Goal: Task Accomplishment & Management: Manage account settings

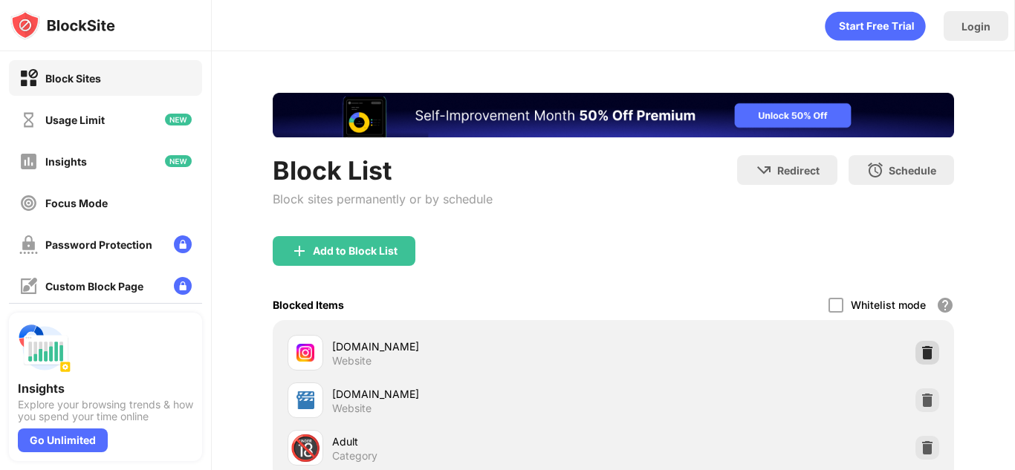
click at [920, 349] on img at bounding box center [927, 353] width 15 height 15
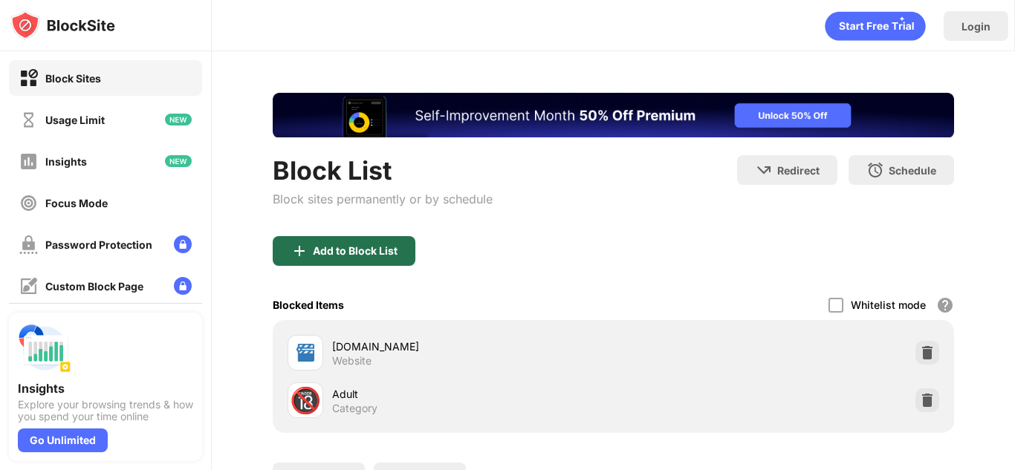
click at [320, 240] on div "Add to Block List" at bounding box center [344, 251] width 143 height 30
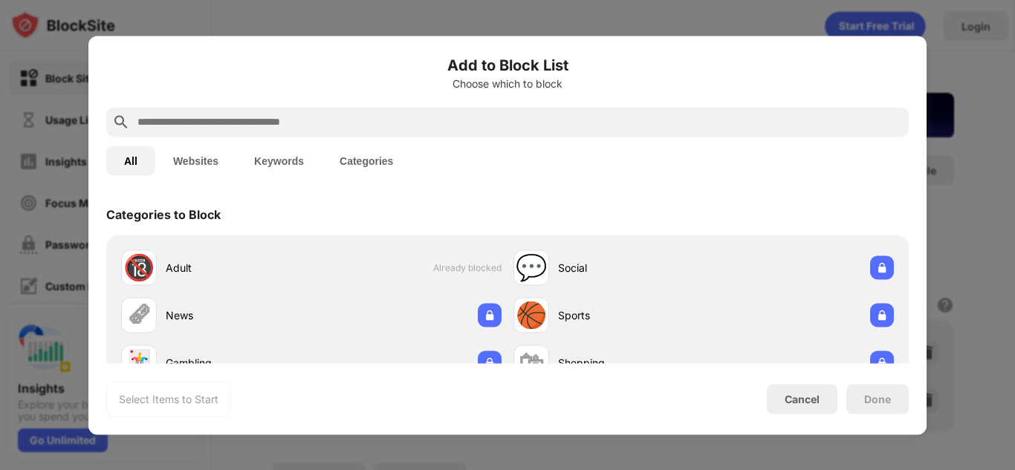
click at [459, 114] on input "text" at bounding box center [519, 122] width 767 height 18
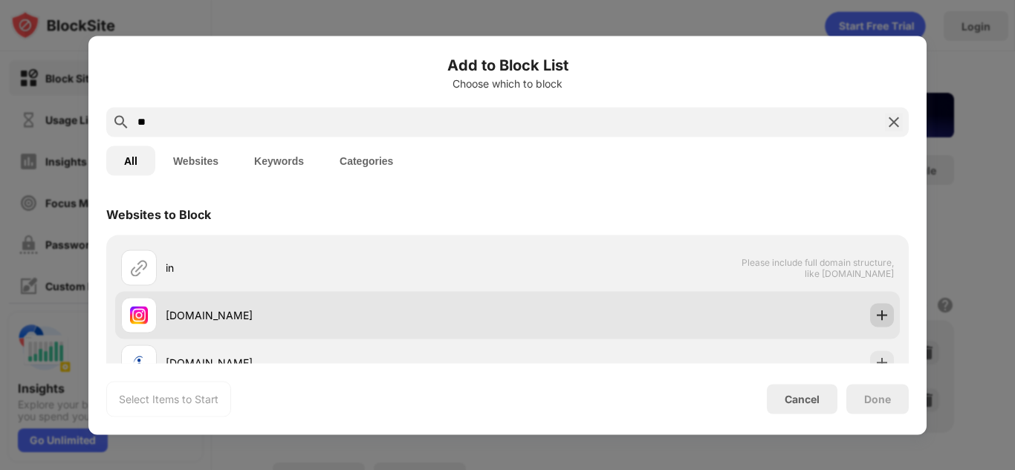
type input "**"
click at [875, 320] on img at bounding box center [882, 315] width 15 height 15
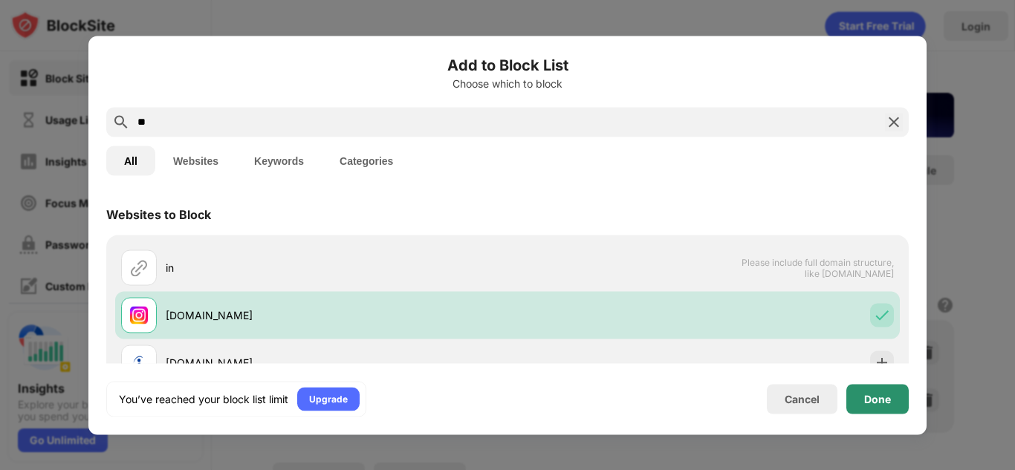
click at [882, 398] on div "Done" at bounding box center [877, 399] width 27 height 12
